Goal: Use online tool/utility: Utilize a website feature to perform a specific function

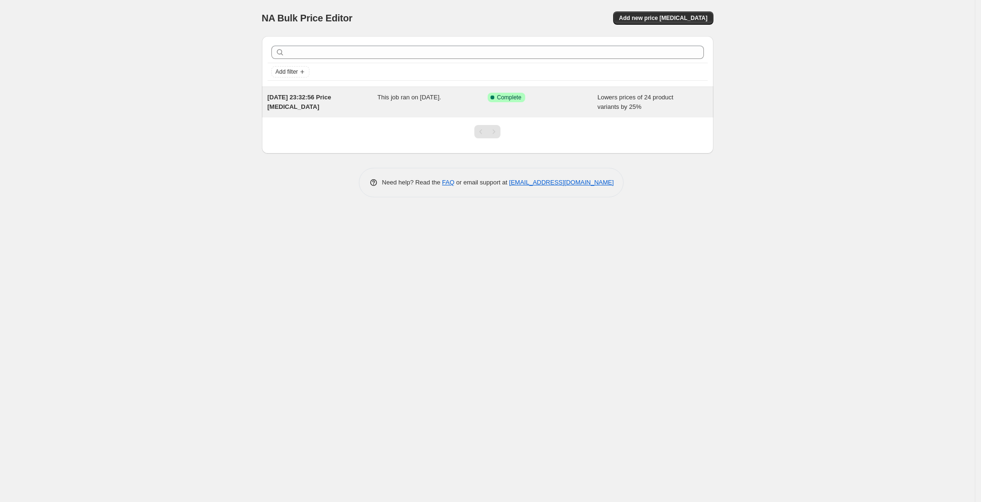
click at [555, 93] on div "Success Complete Complete" at bounding box center [536, 98] width 96 height 10
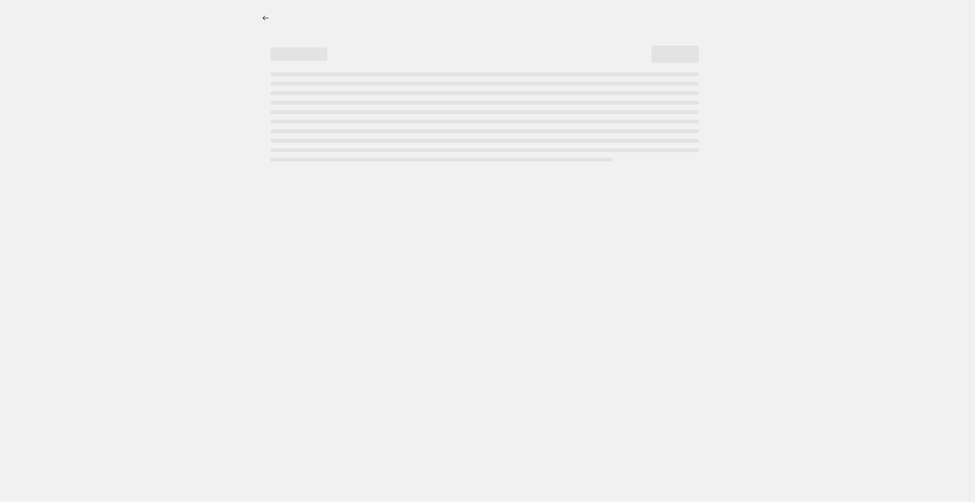
select select "percentage"
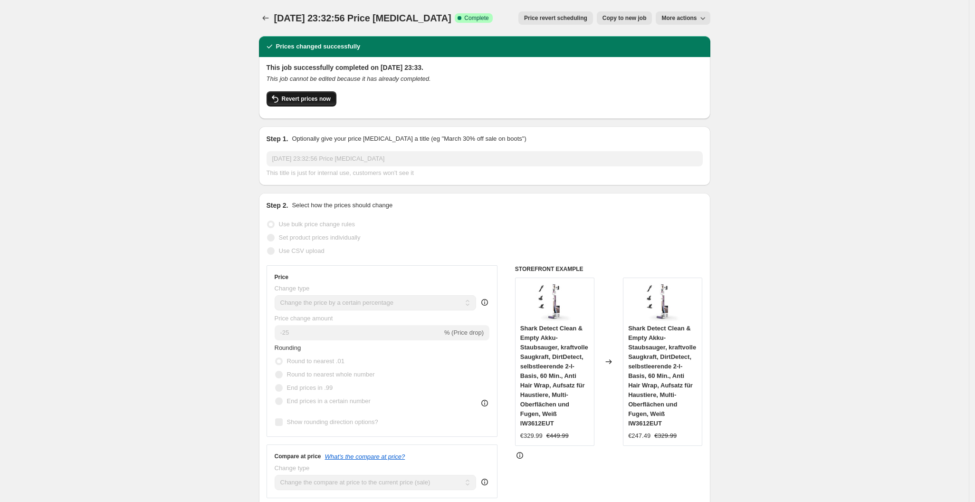
click at [311, 94] on button "Revert prices now" at bounding box center [302, 98] width 70 height 15
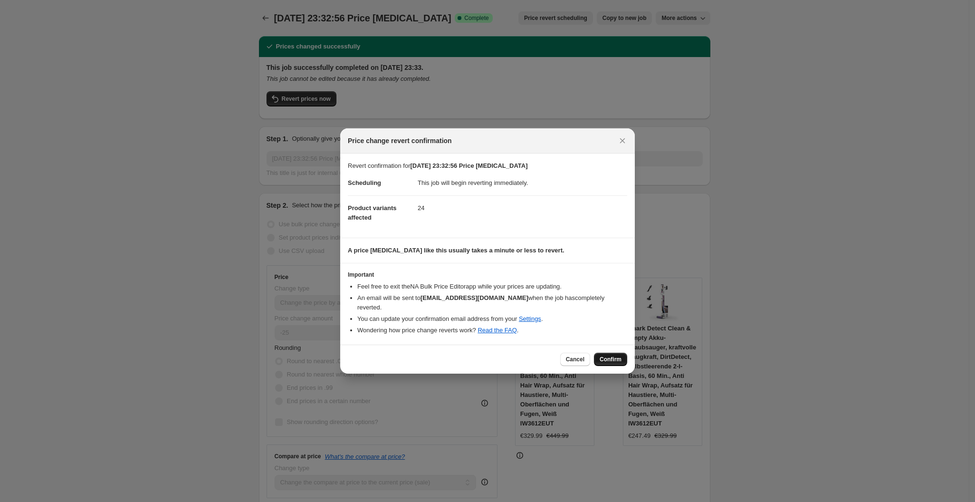
click at [608, 353] on button "Confirm" at bounding box center [610, 359] width 33 height 13
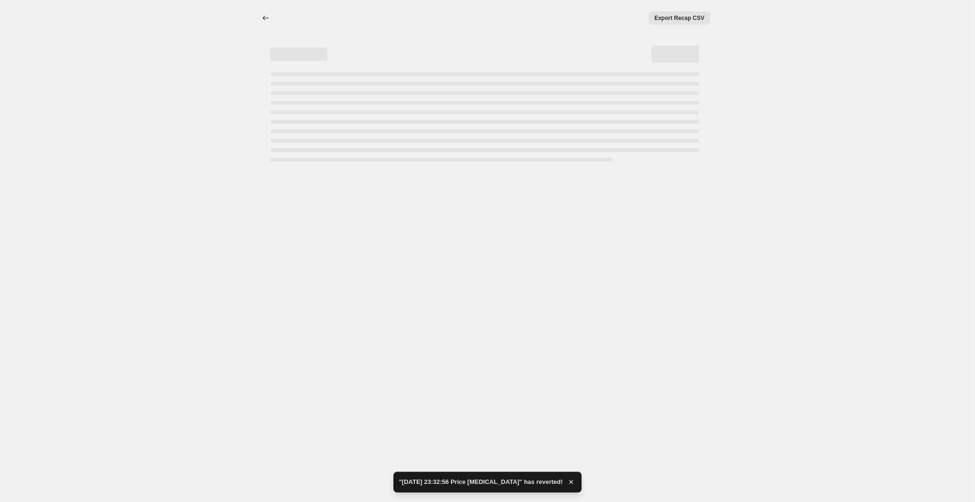
select select "percentage"
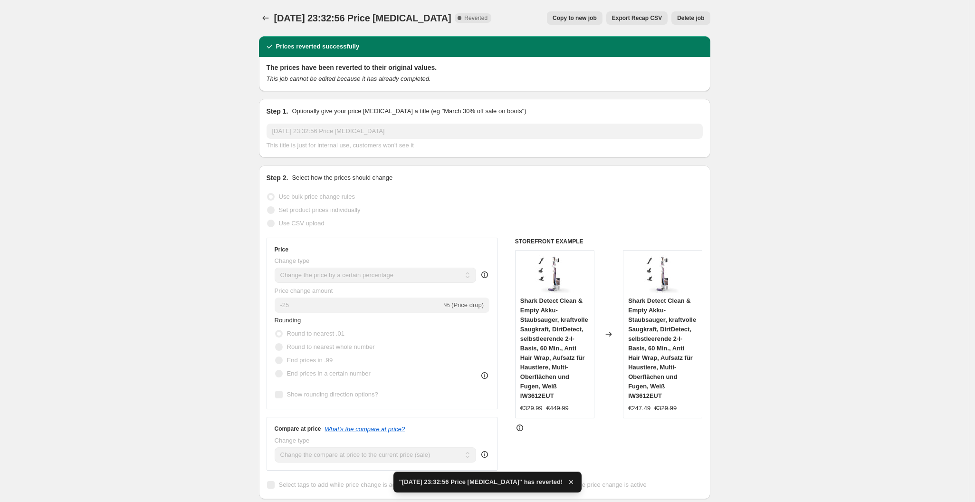
click at [698, 22] on span "Delete job" at bounding box center [690, 18] width 27 height 8
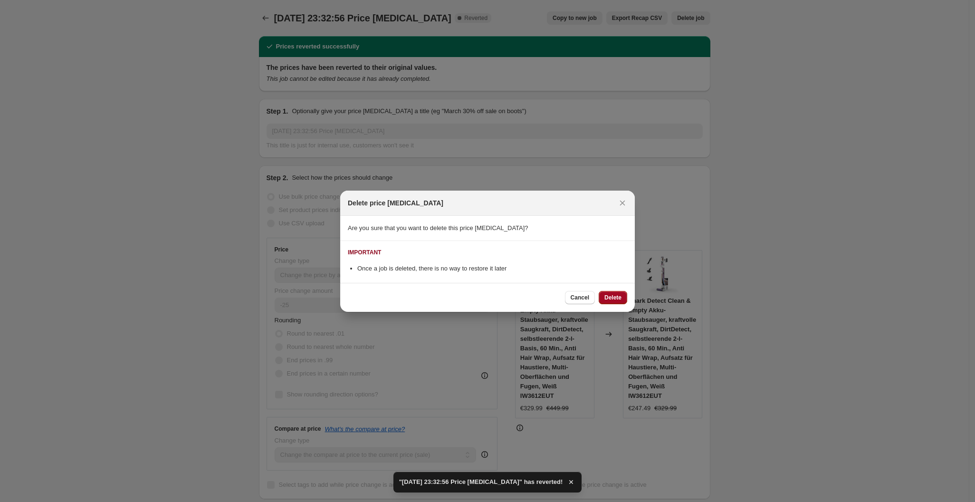
click at [615, 299] on span "Delete" at bounding box center [612, 298] width 17 height 8
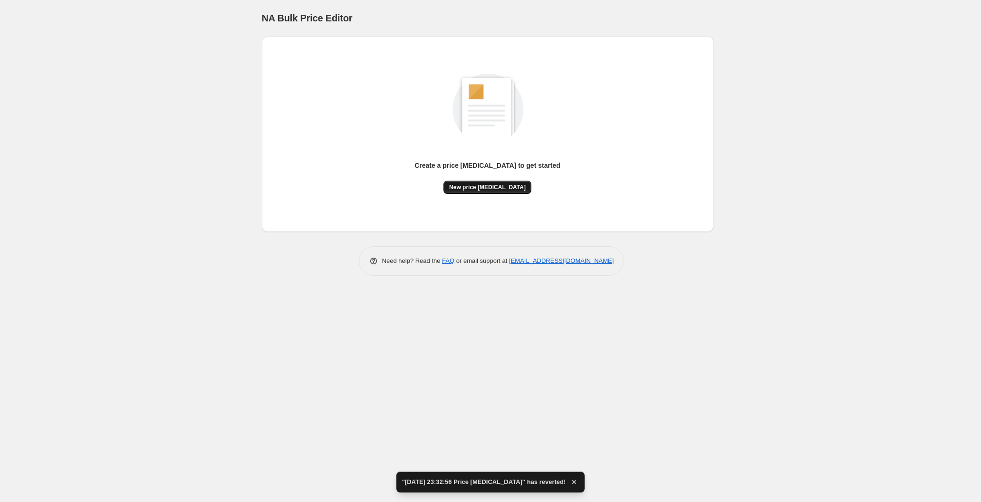
click at [469, 188] on span "New price [MEDICAL_DATA]" at bounding box center [487, 187] width 76 height 8
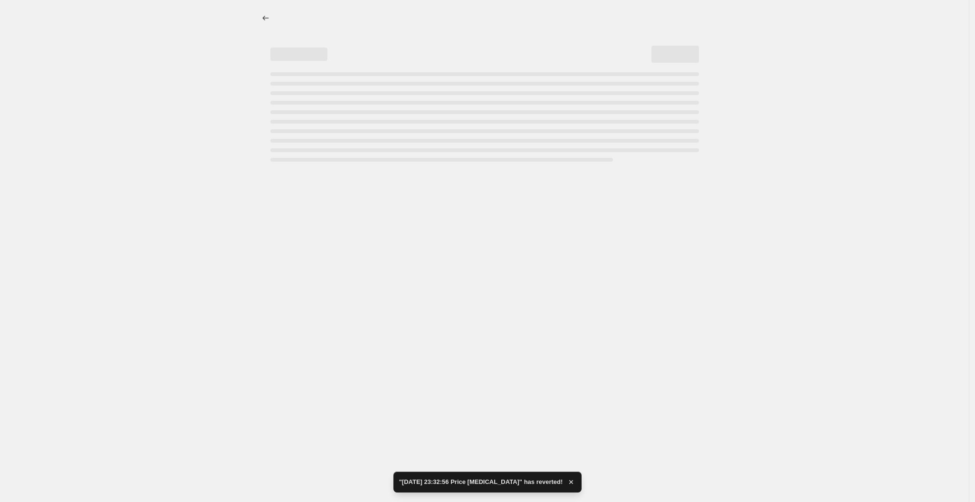
select select "percentage"
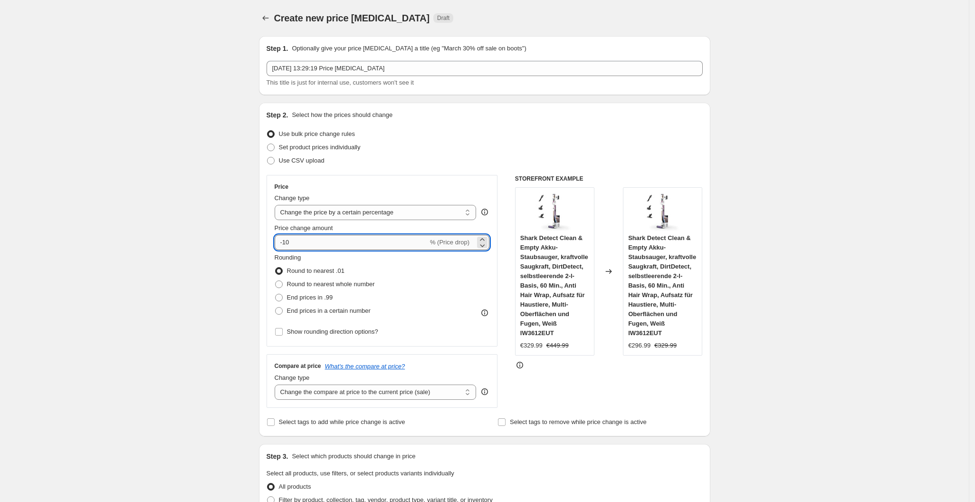
click at [329, 239] on input "-10" at bounding box center [351, 242] width 153 height 15
type input "-1"
type input "-25"
click at [661, 134] on div "Use bulk price change rules" at bounding box center [485, 133] width 436 height 13
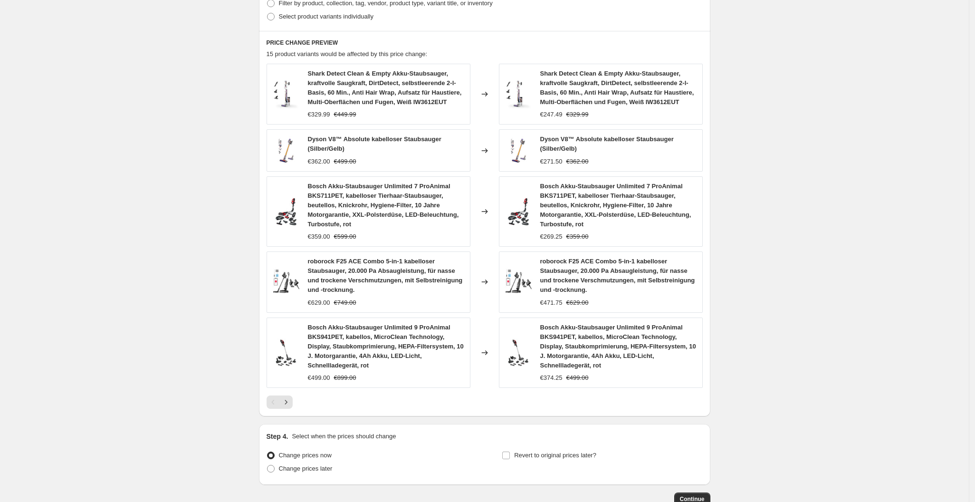
scroll to position [561, 0]
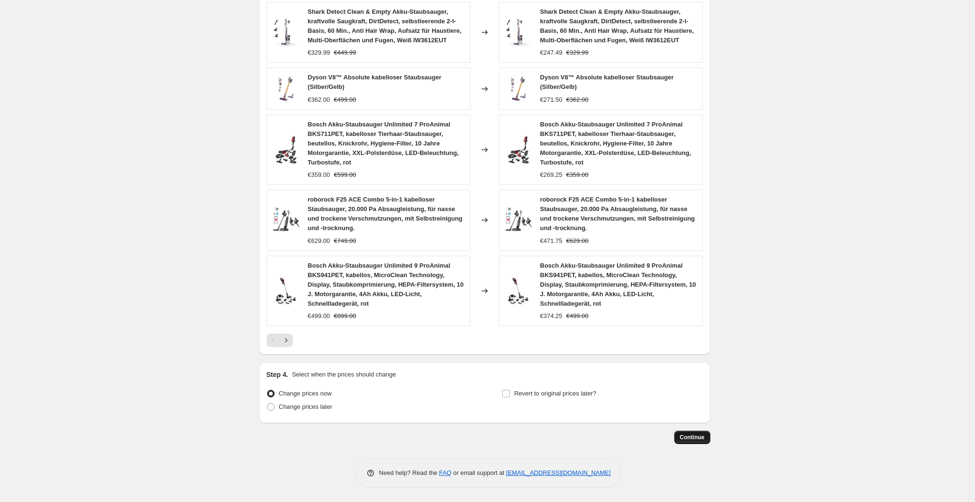
click at [690, 439] on span "Continue" at bounding box center [692, 437] width 25 height 8
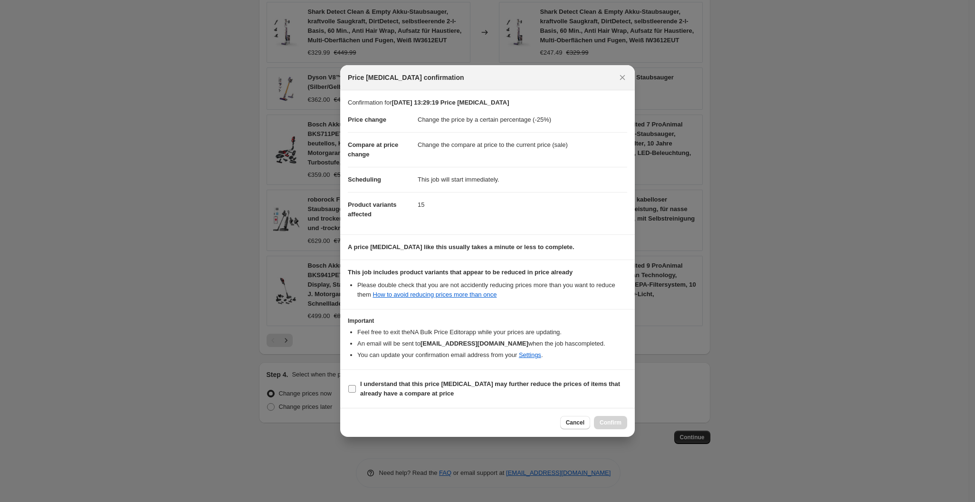
click at [500, 382] on b "I understand that this price change job may further reduce the prices of items …" at bounding box center [490, 388] width 260 height 17
click at [356, 385] on input "I understand that this price change job may further reduce the prices of items …" at bounding box center [352, 389] width 8 height 8
checkbox input "true"
click at [618, 421] on span "Confirm" at bounding box center [611, 423] width 22 height 8
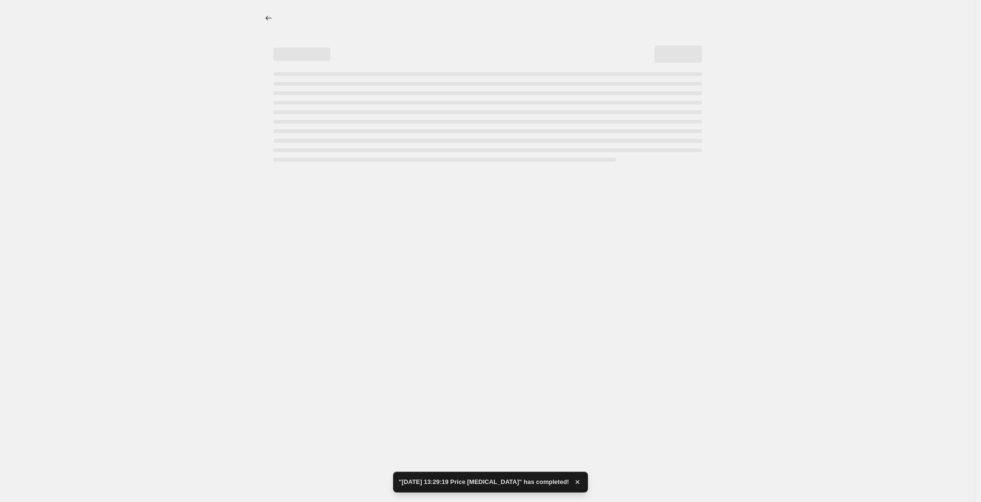
select select "percentage"
